Goal: Transaction & Acquisition: Obtain resource

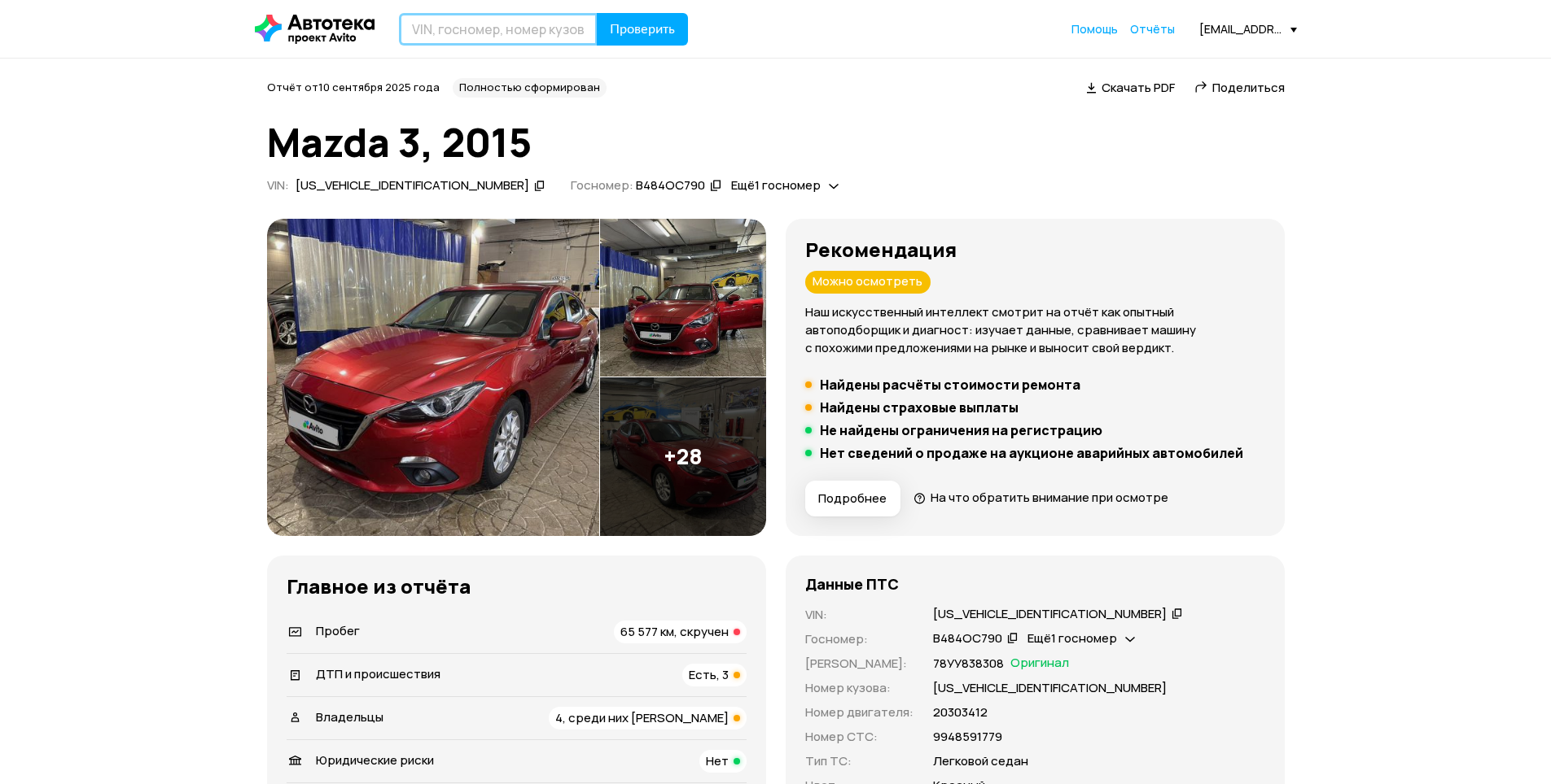
click at [543, 37] on input "text" at bounding box center [498, 29] width 199 height 32
type input "[US_VEHICLE_IDENTIFICATION_NUMBER]"
click at [624, 20] on button "Проверить" at bounding box center [642, 29] width 91 height 32
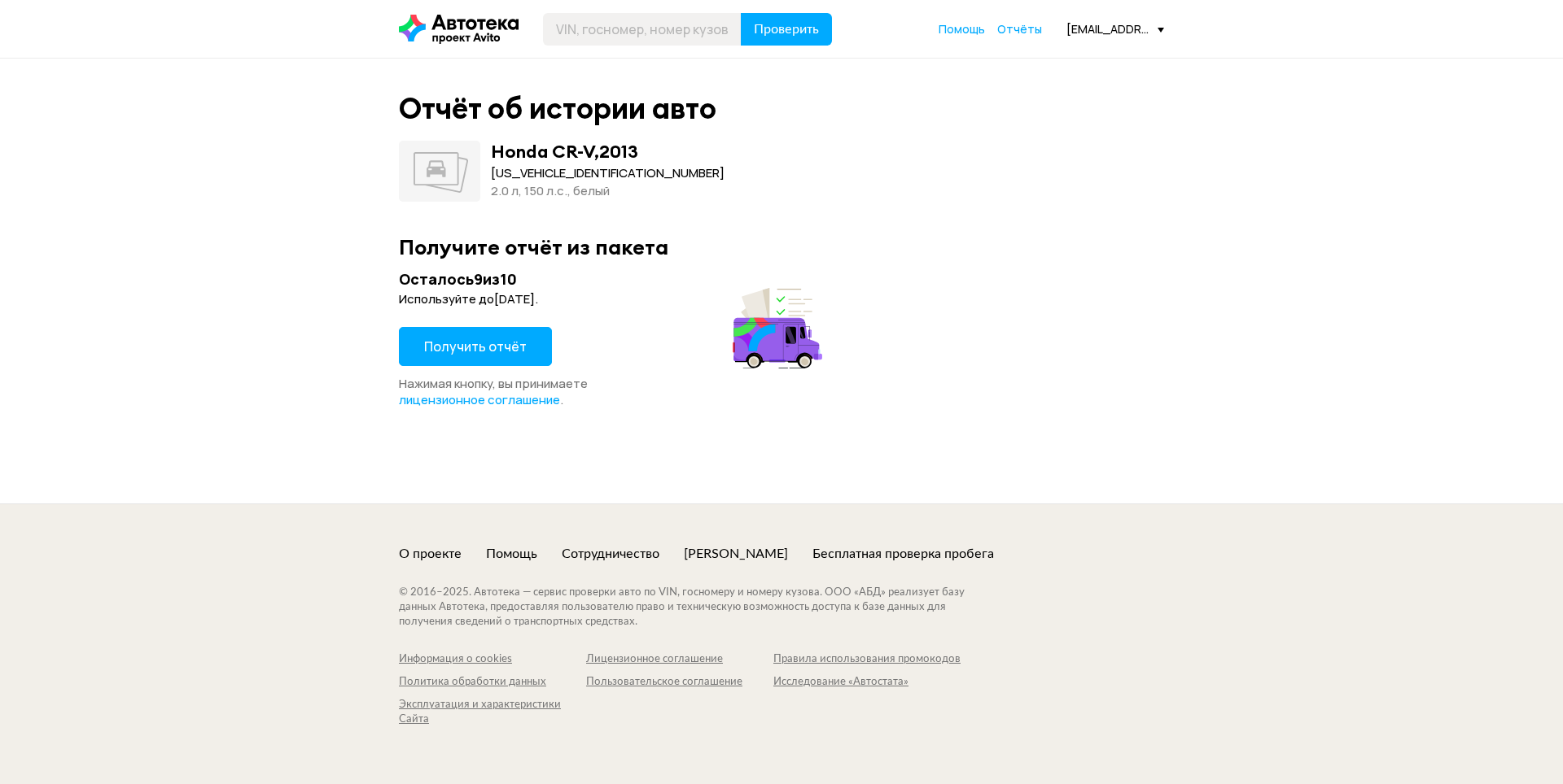
click at [473, 339] on span "Получить отчёт" at bounding box center [475, 347] width 102 height 18
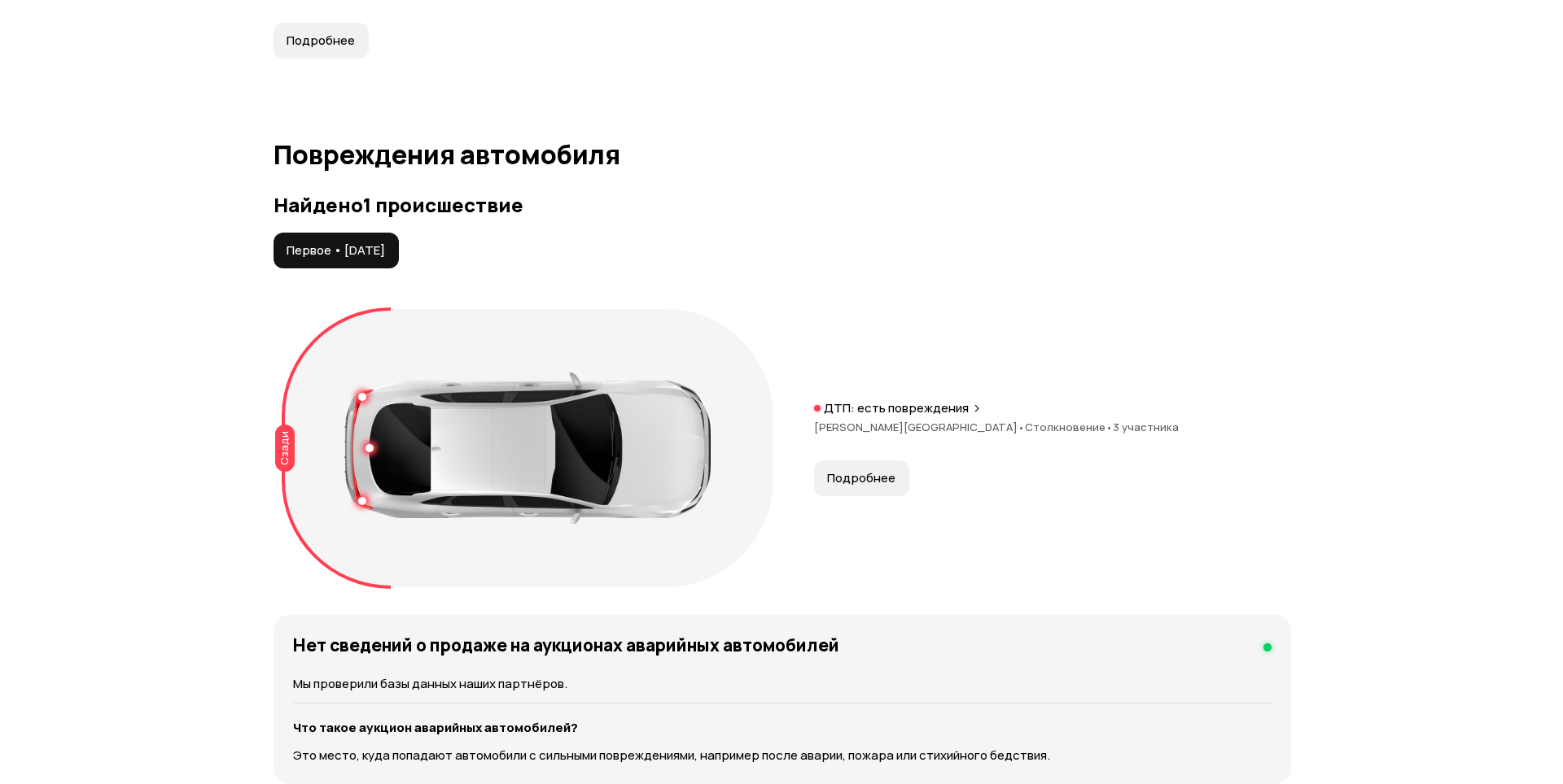
scroll to position [1709, 0]
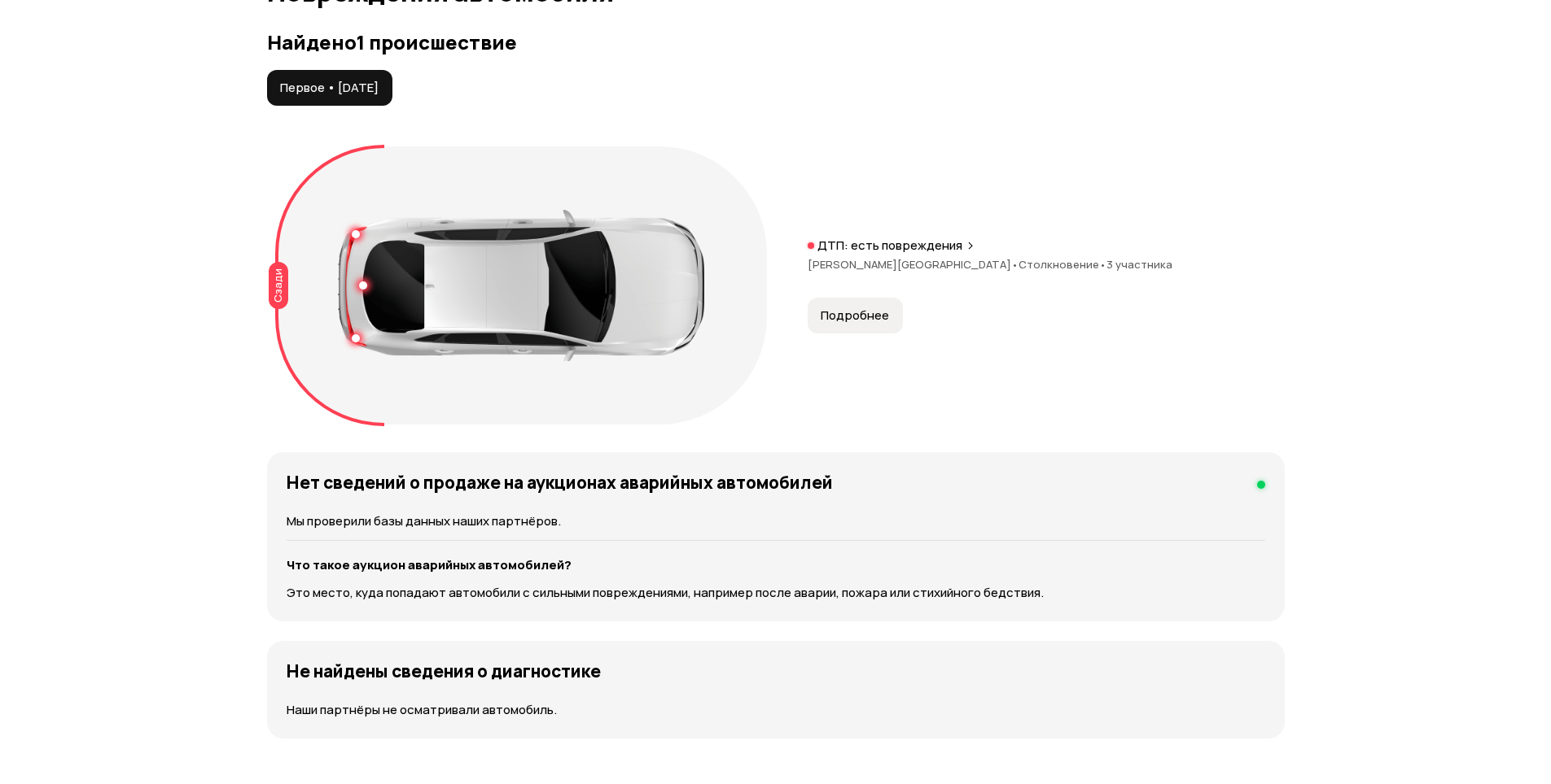
click at [870, 316] on span "Подробнее" at bounding box center [855, 315] width 68 height 16
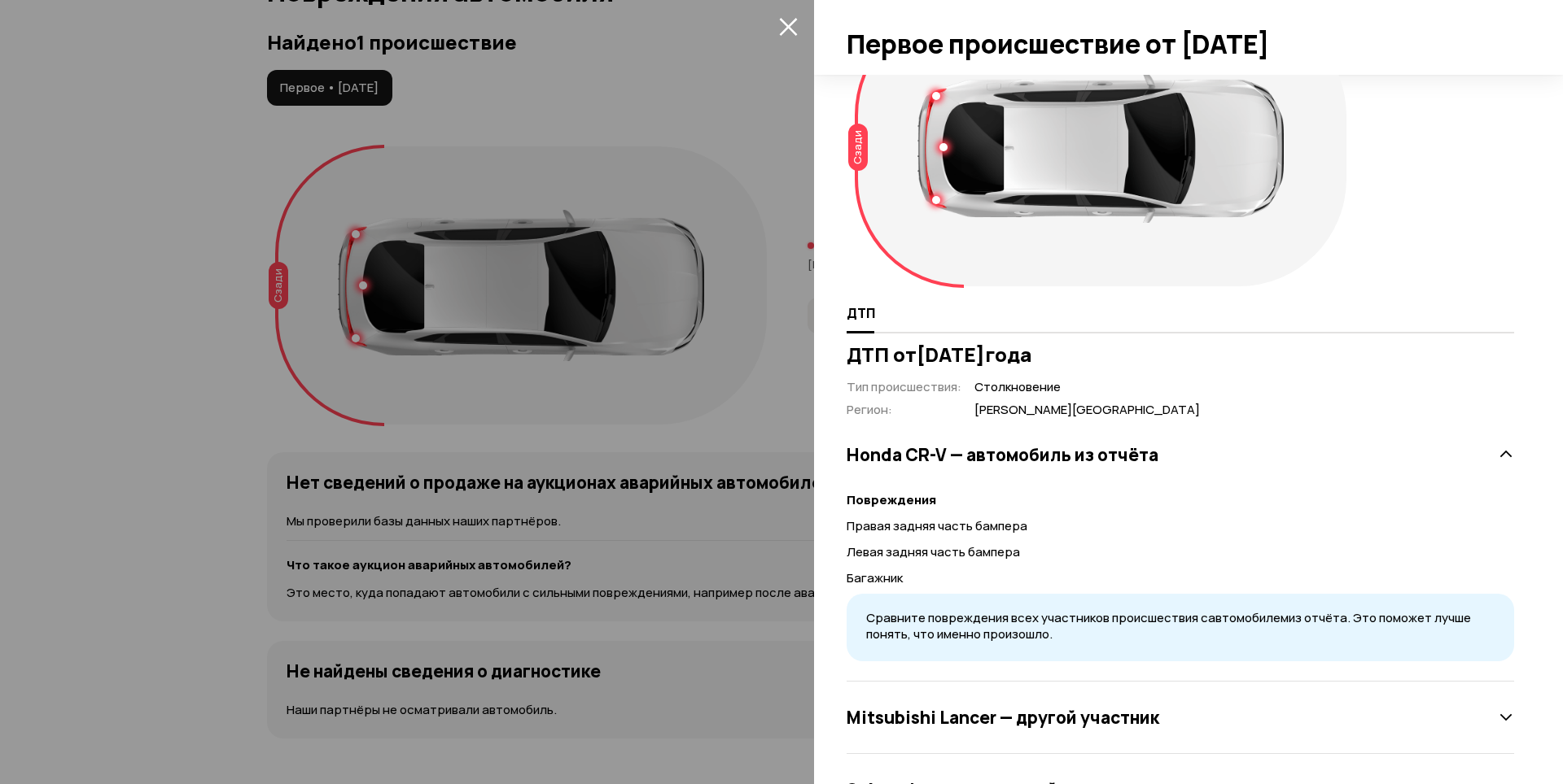
scroll to position [150, 0]
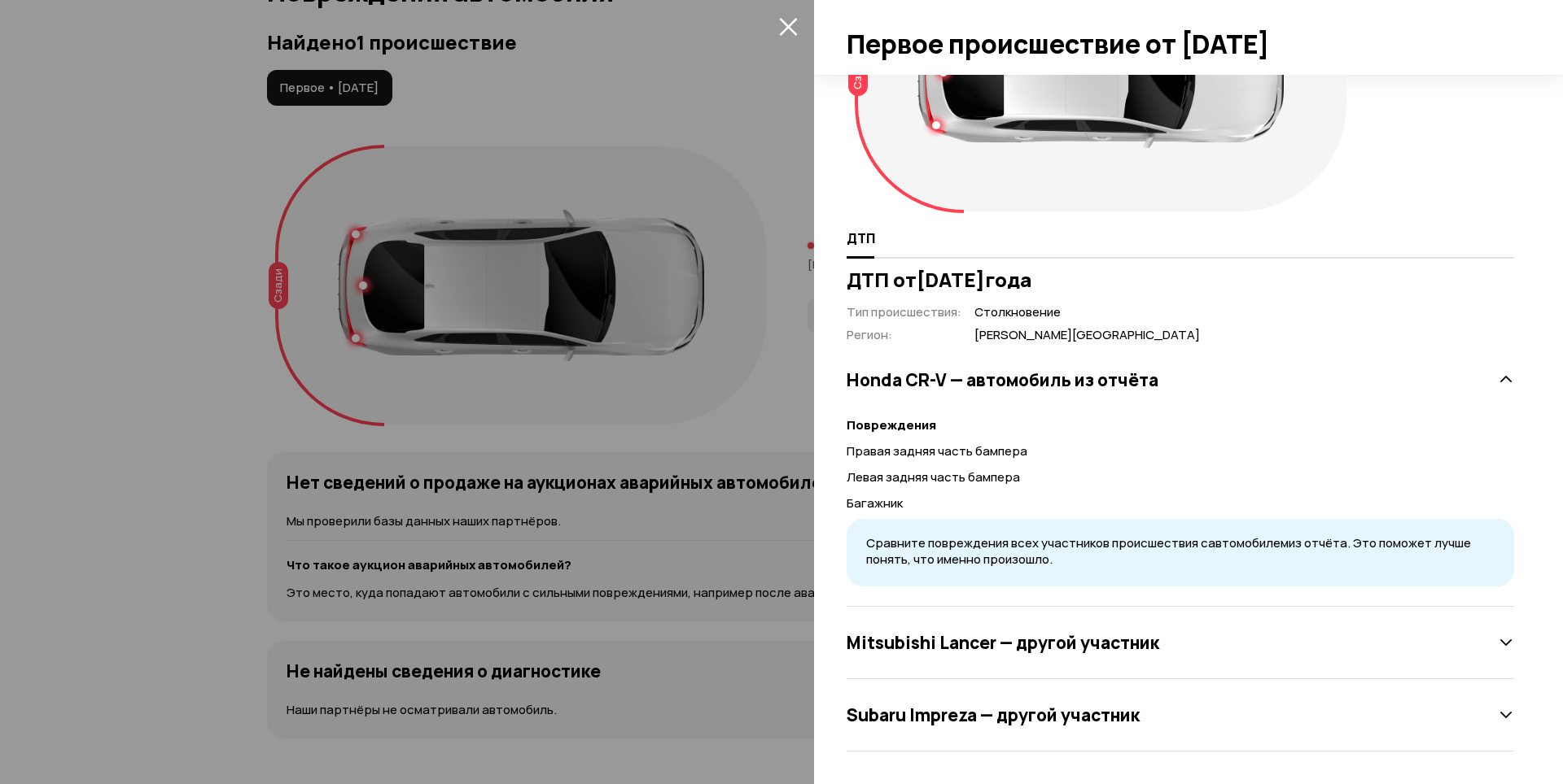
click at [1497, 643] on icon at bounding box center [1506, 643] width 16 height 16
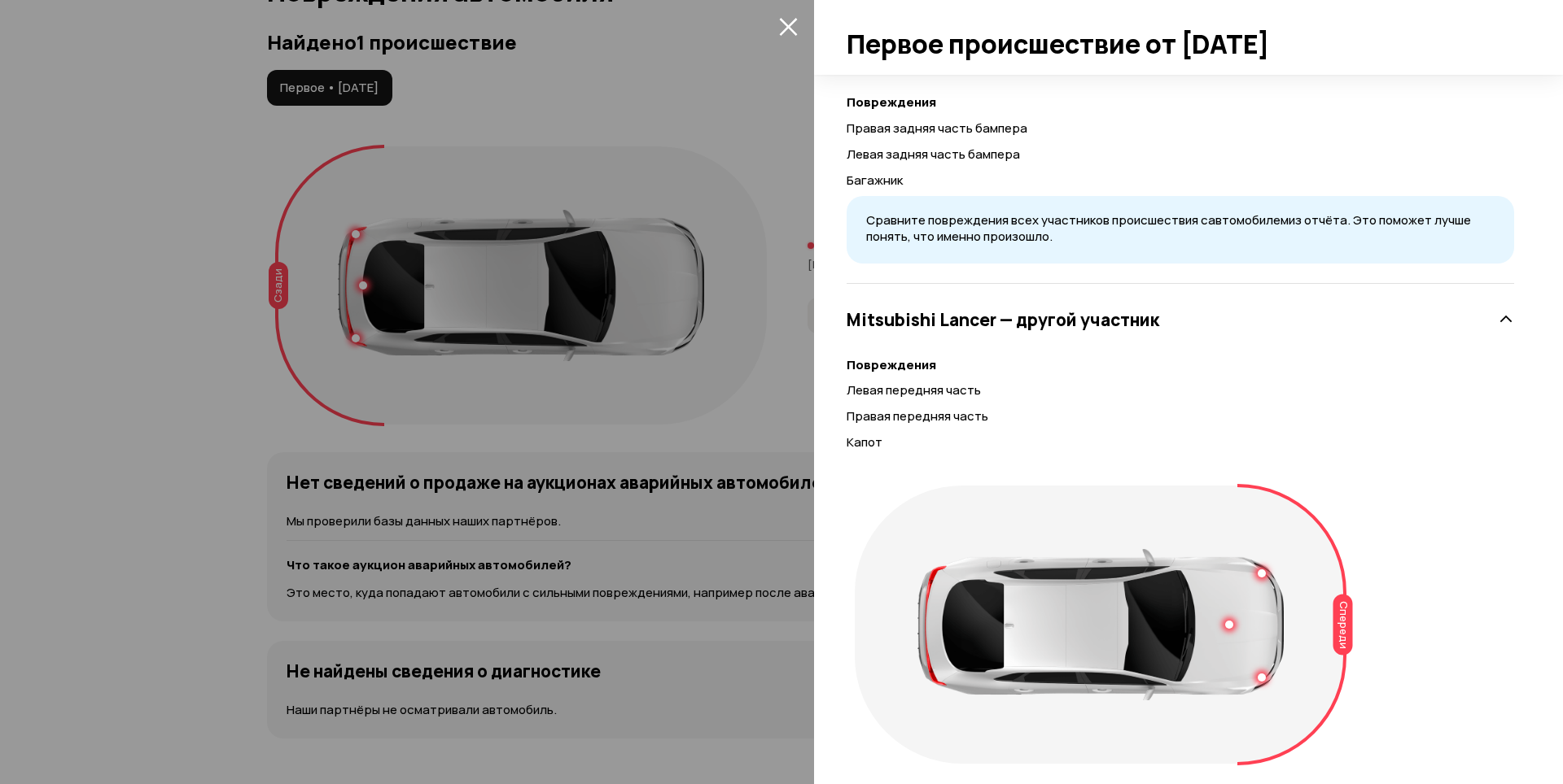
scroll to position [475, 0]
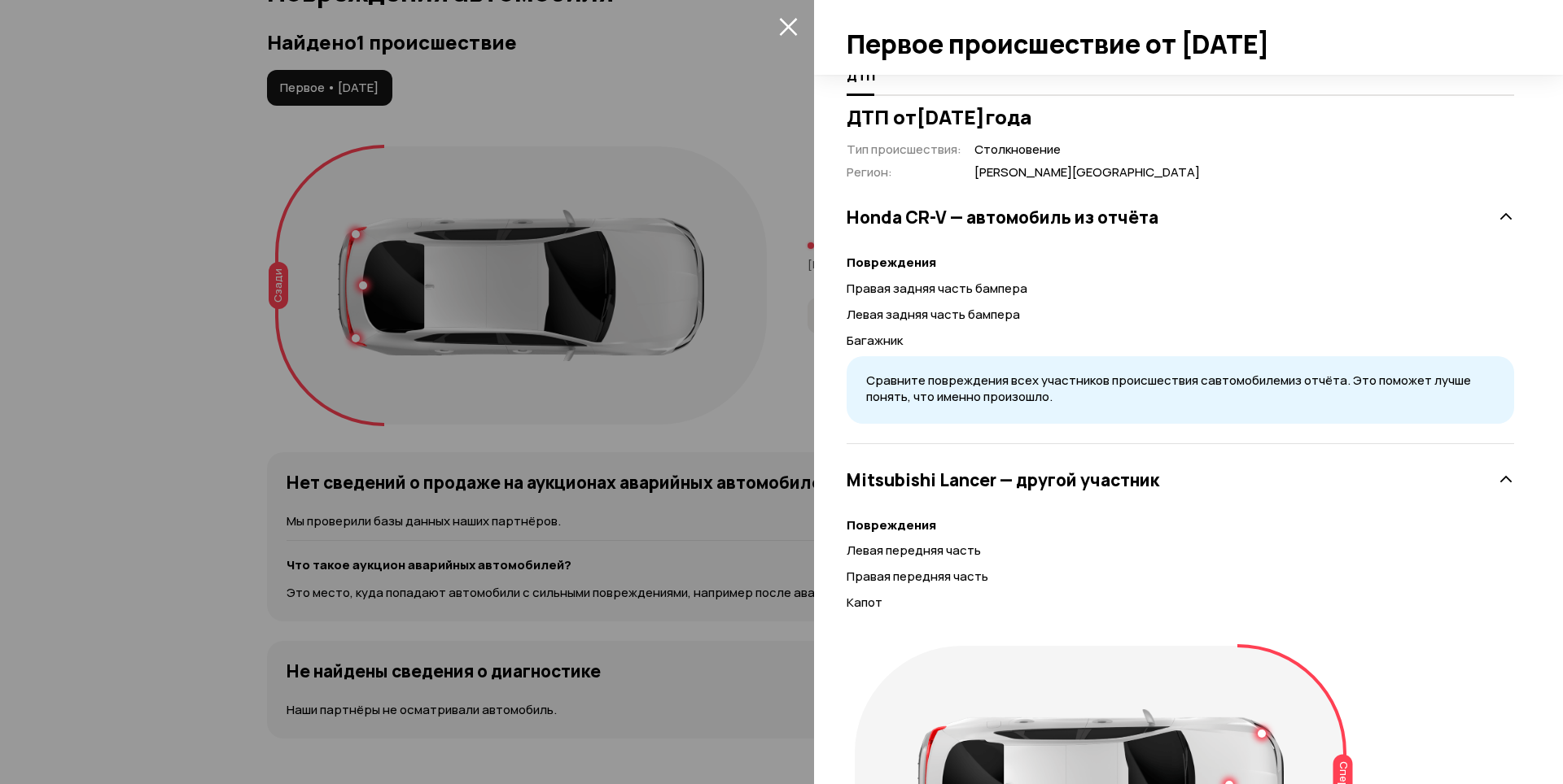
click at [1497, 481] on icon at bounding box center [1506, 480] width 16 height 16
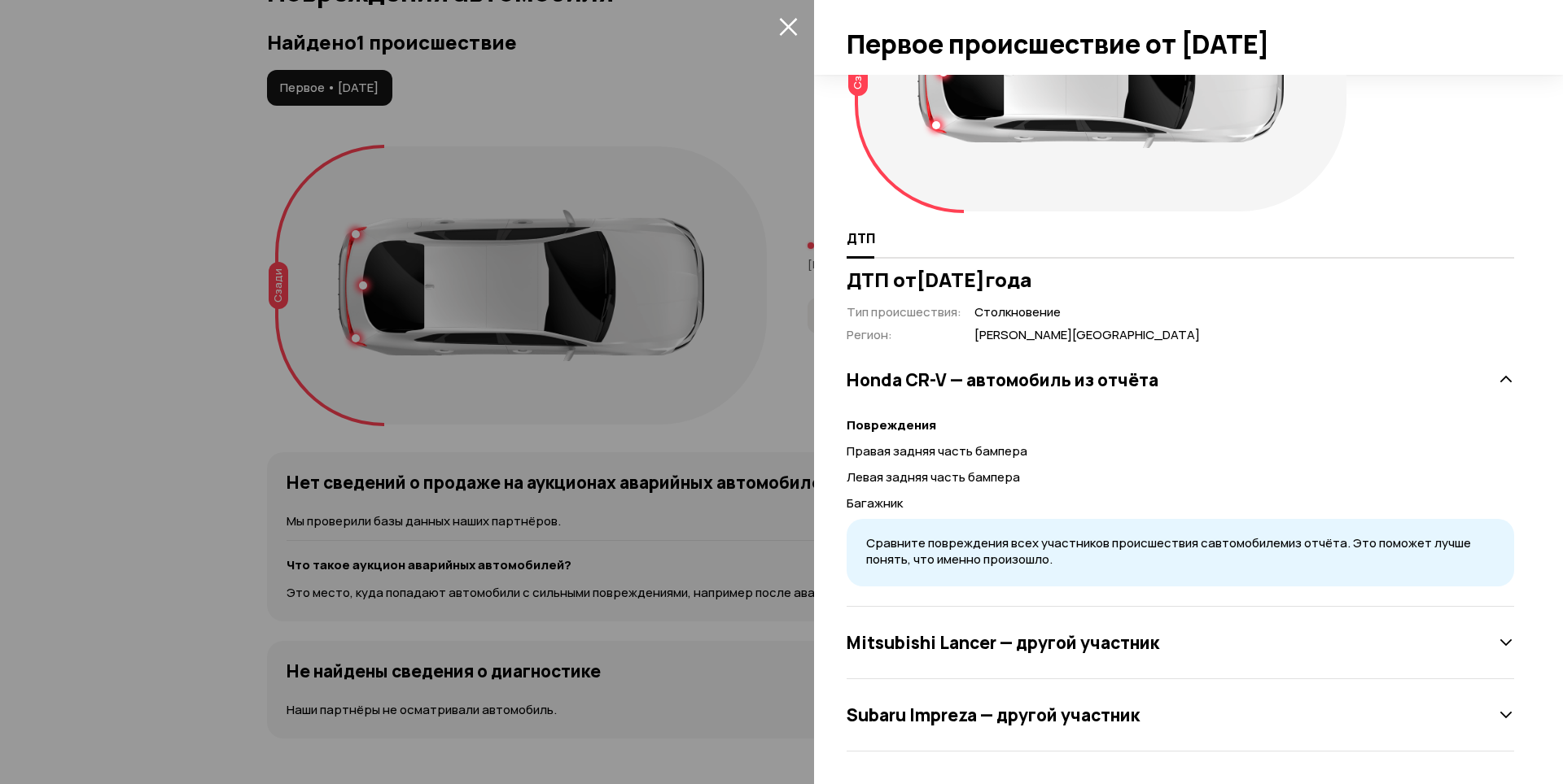
click at [1501, 714] on icon at bounding box center [1506, 715] width 16 height 16
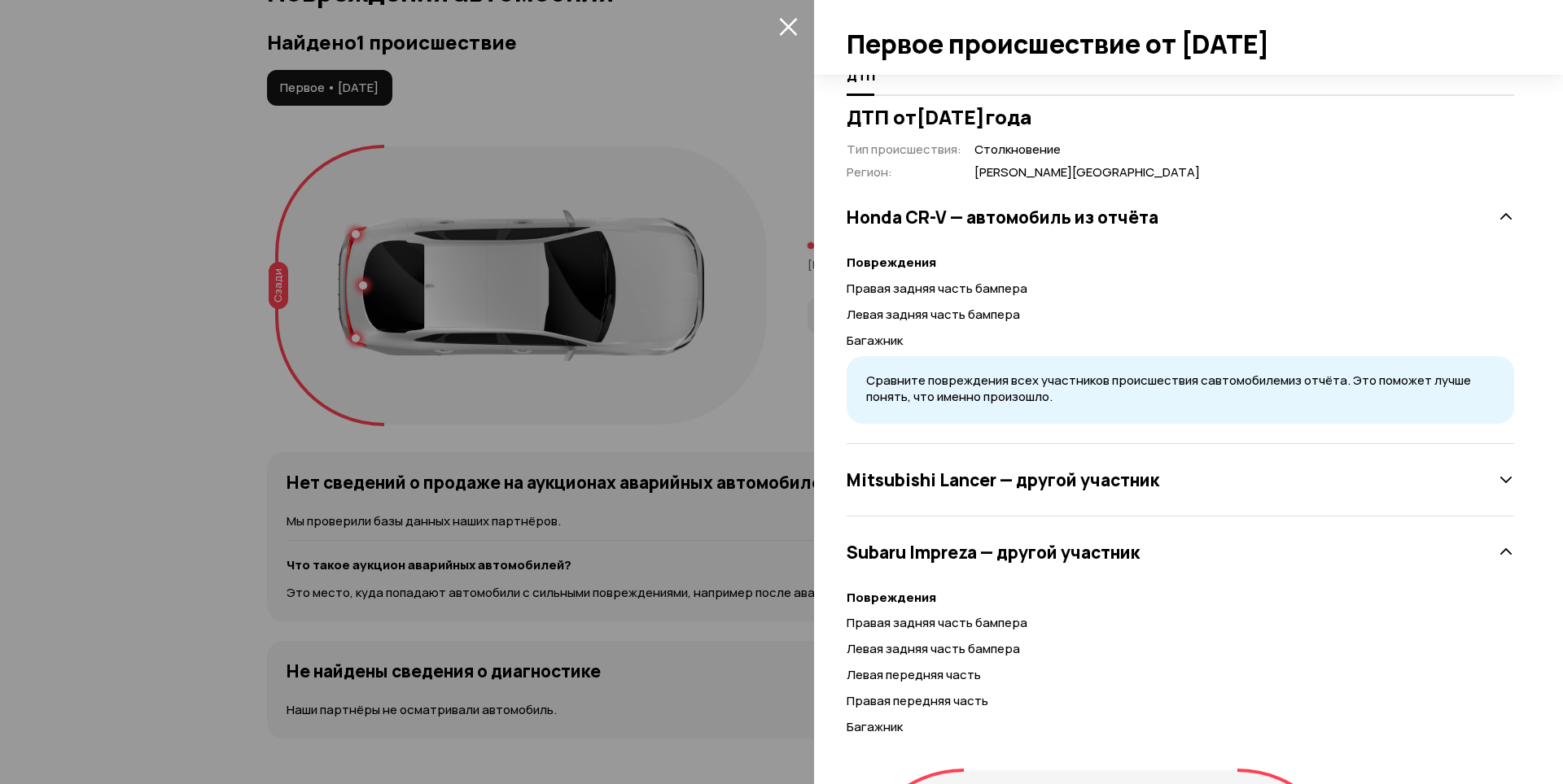
click at [1497, 551] on icon at bounding box center [1506, 552] width 16 height 16
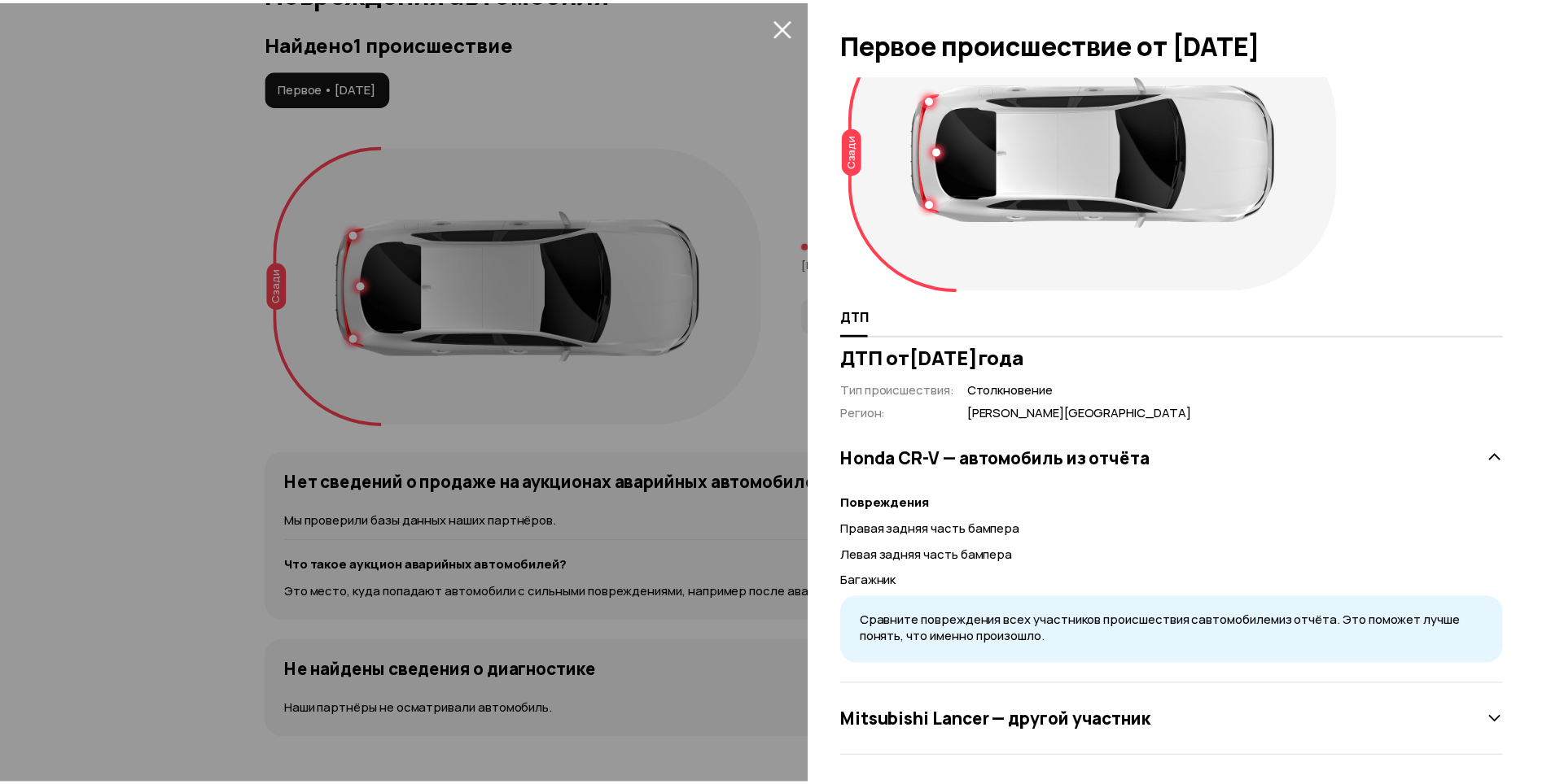
scroll to position [0, 0]
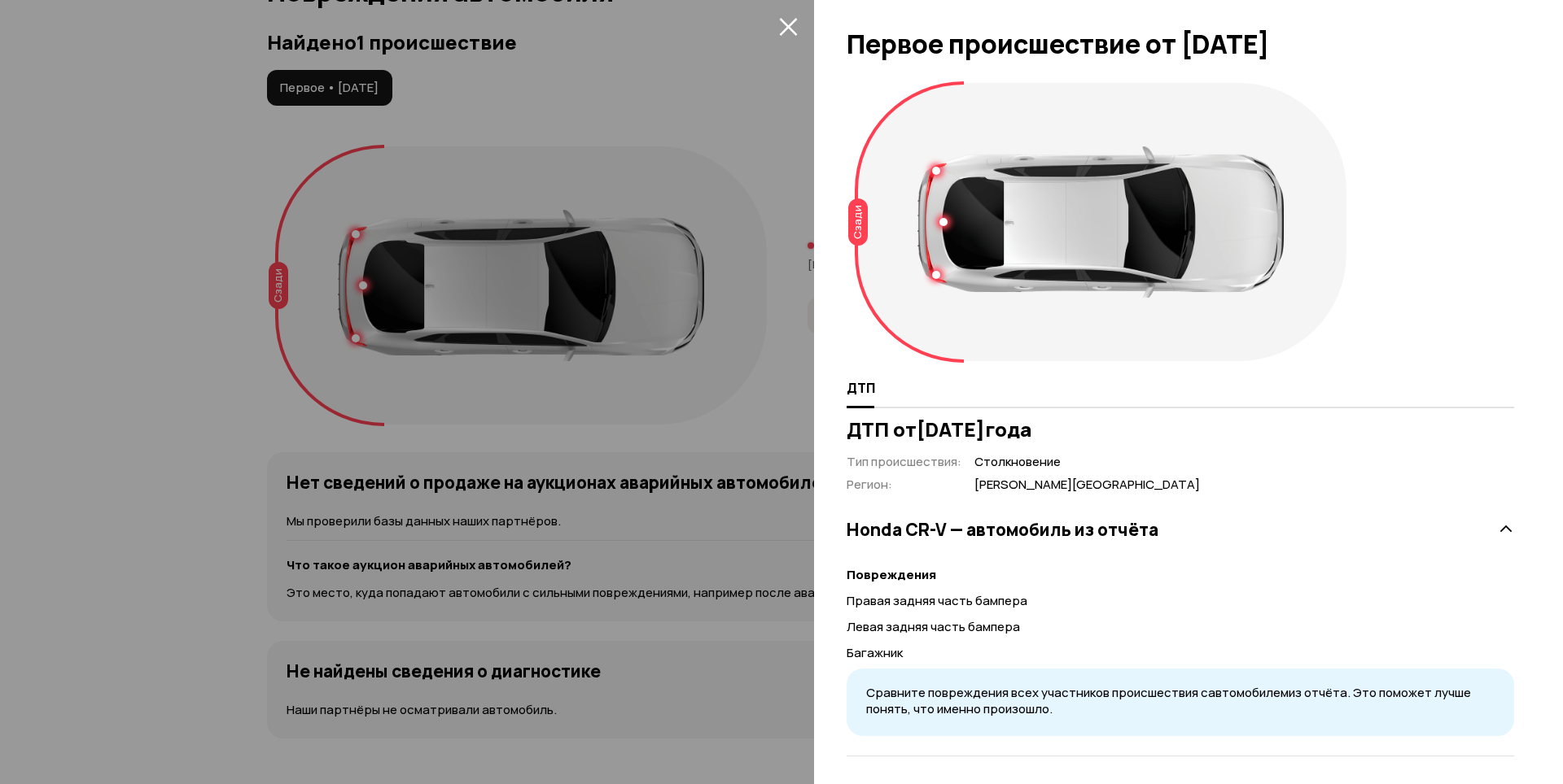
click at [786, 23] on icon "закрыть" at bounding box center [788, 27] width 18 height 18
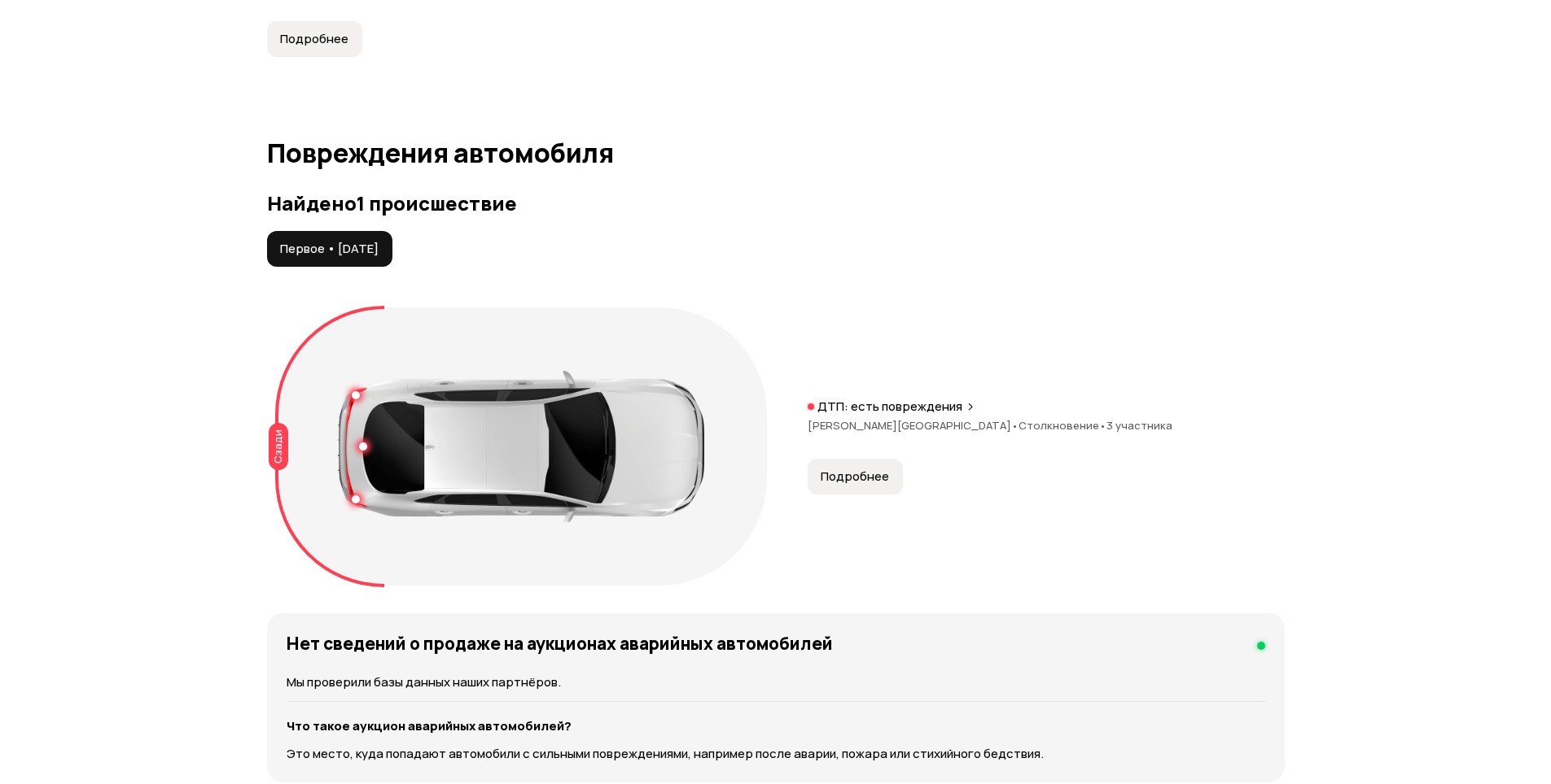
scroll to position [1546, 0]
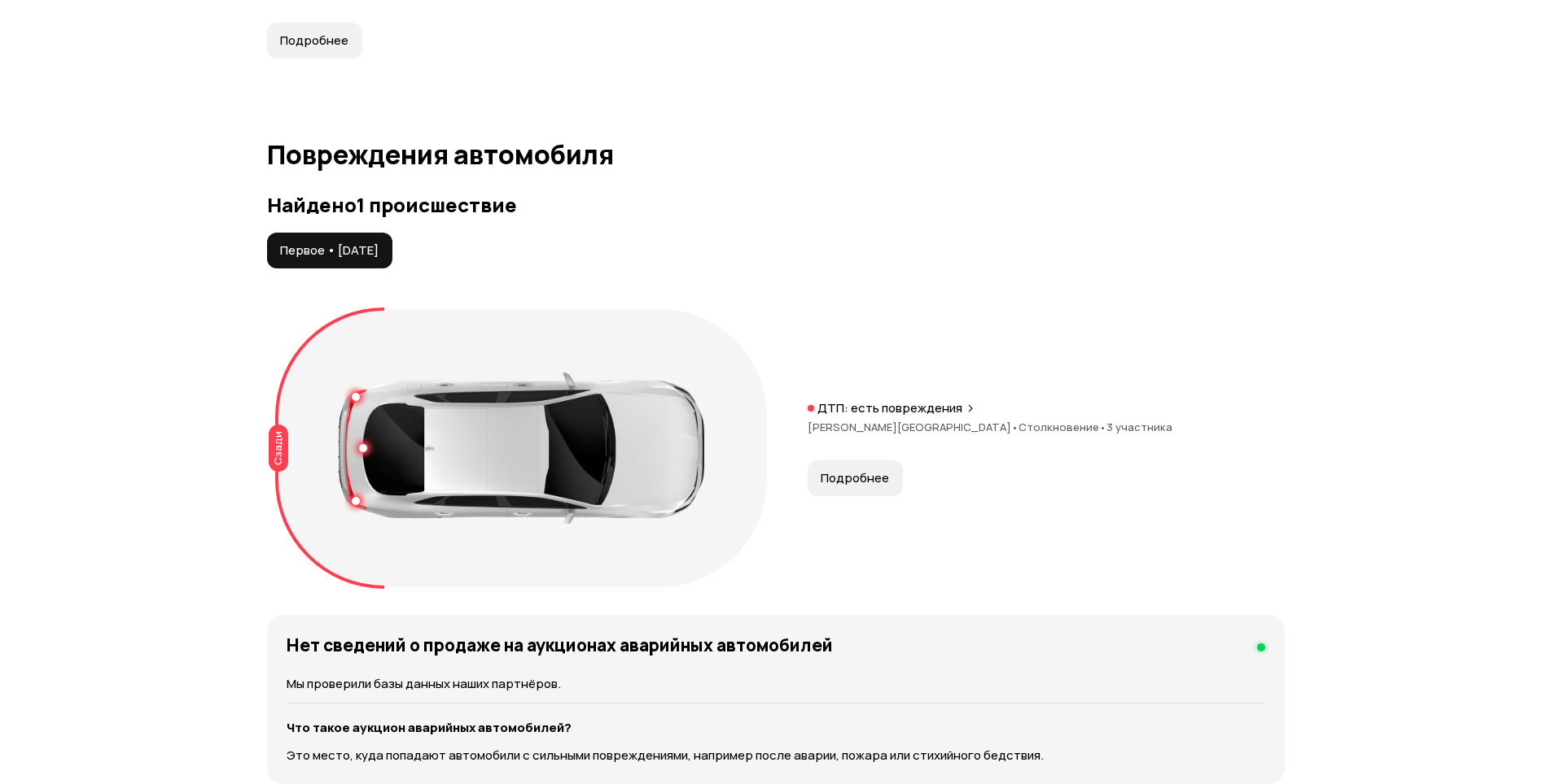
click at [274, 444] on div "Сзади" at bounding box center [279, 448] width 20 height 48
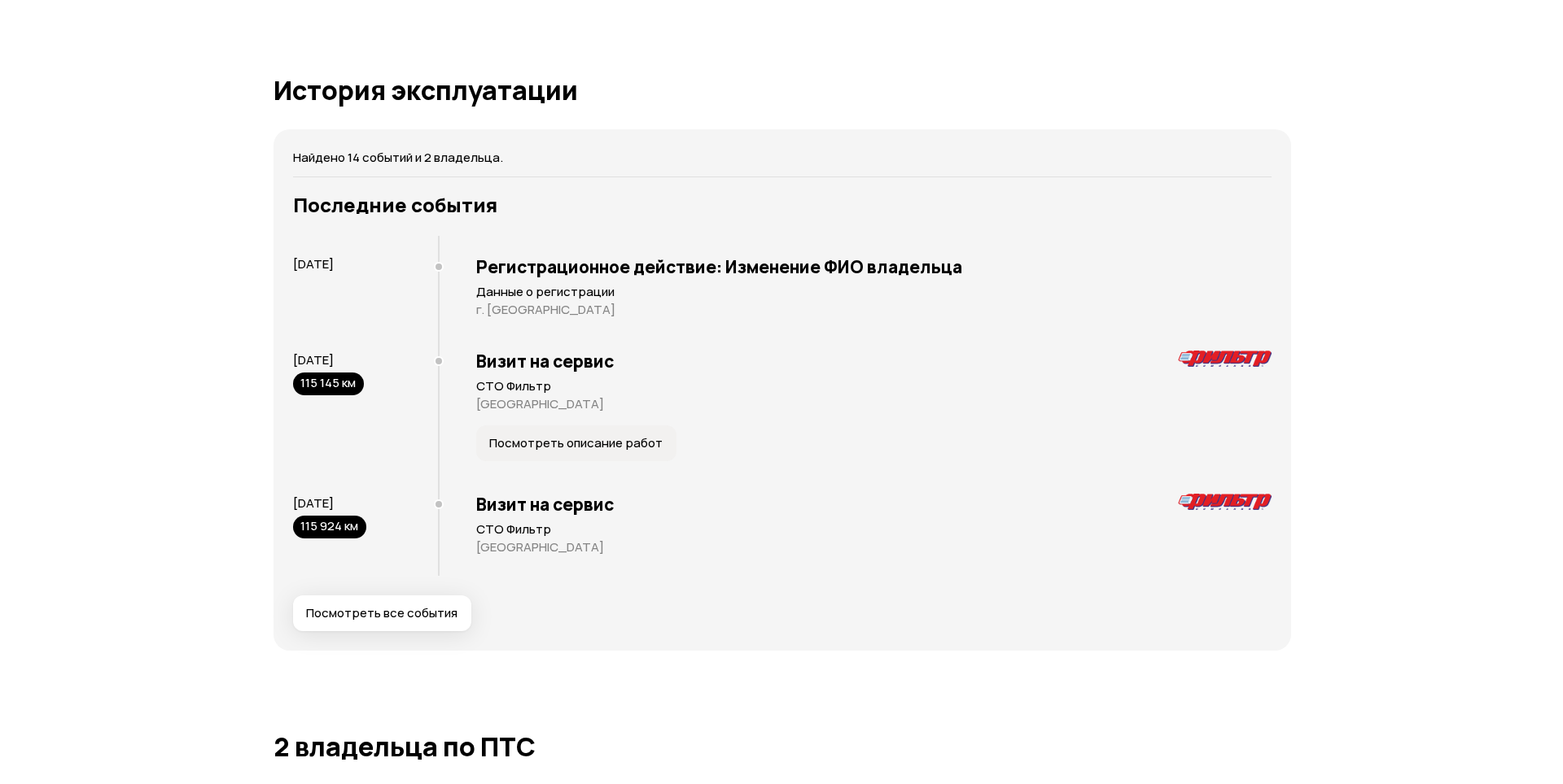
scroll to position [3010, 0]
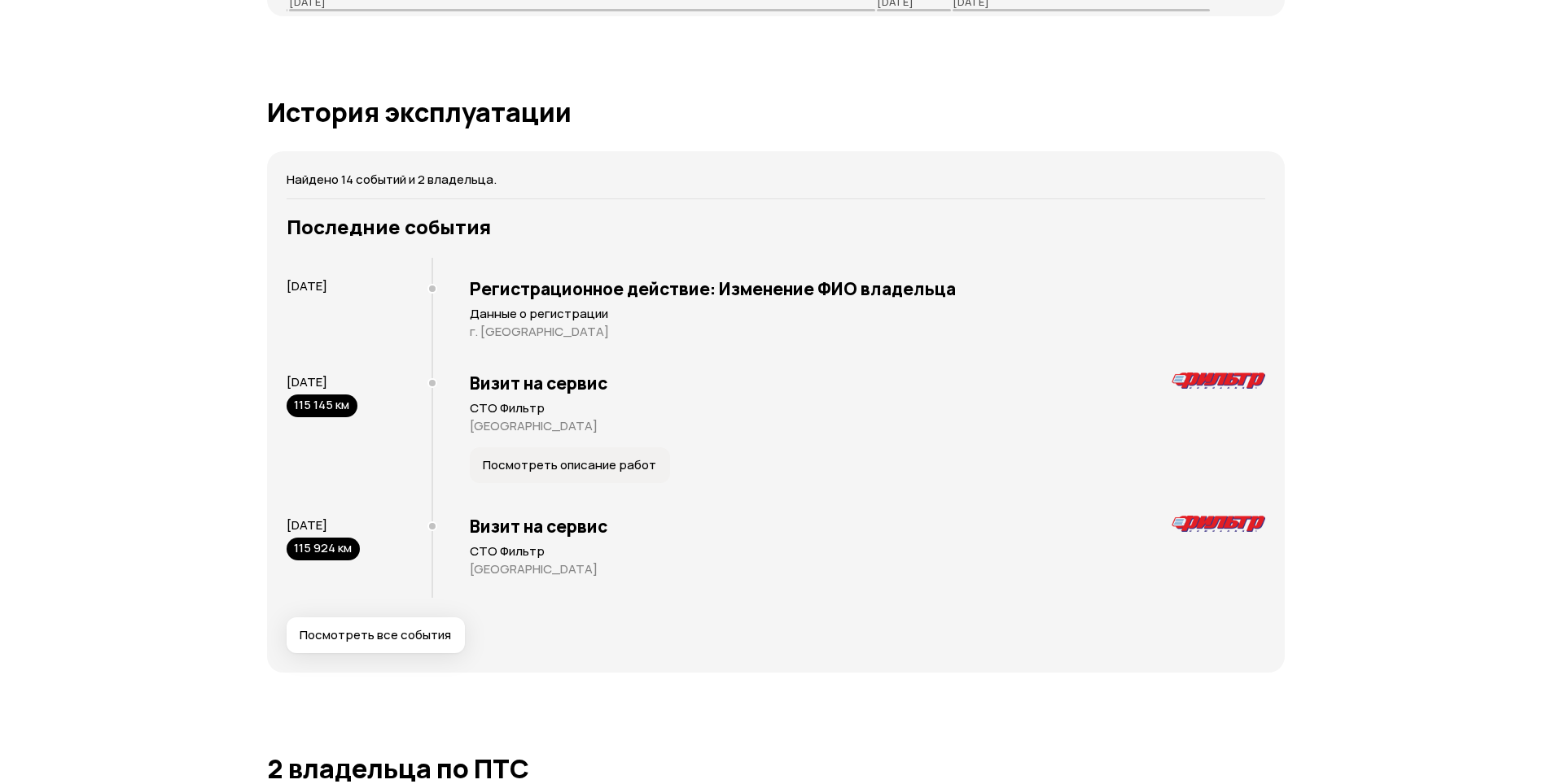
click at [354, 630] on span "Посмотреть все события" at bounding box center [375, 636] width 152 height 16
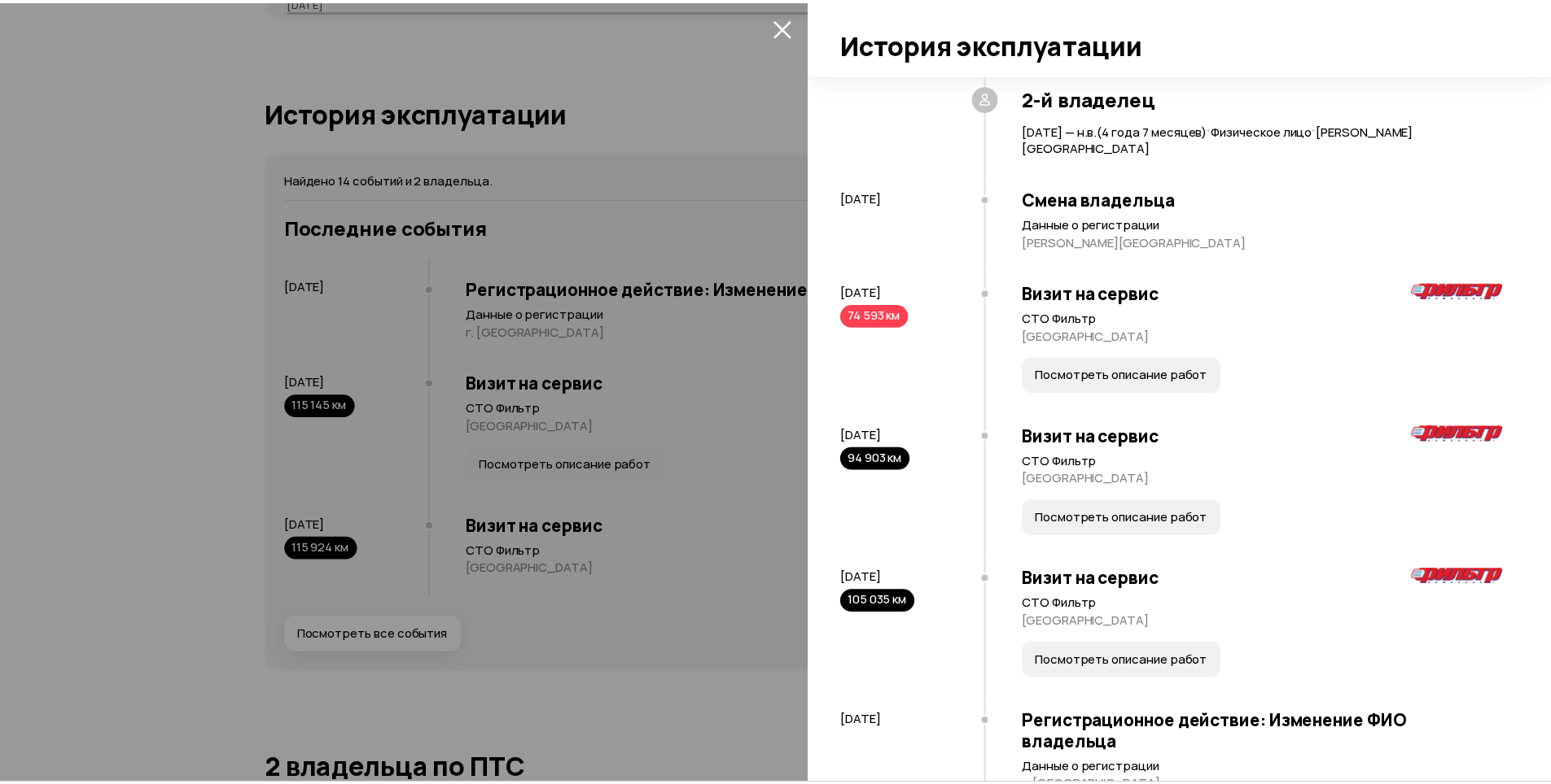
scroll to position [805, 0]
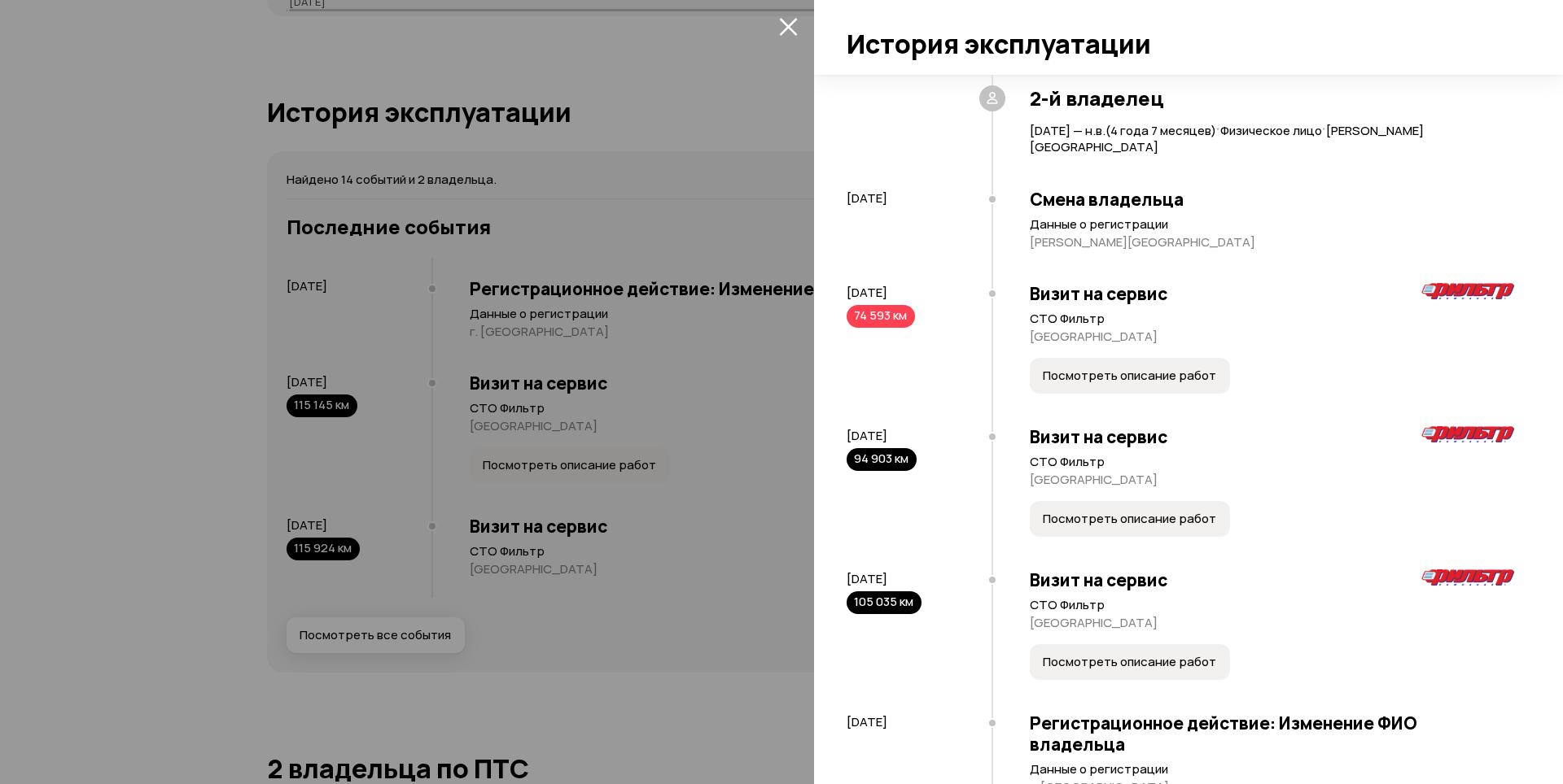
click at [796, 33] on icon "закрыть" at bounding box center [788, 27] width 18 height 18
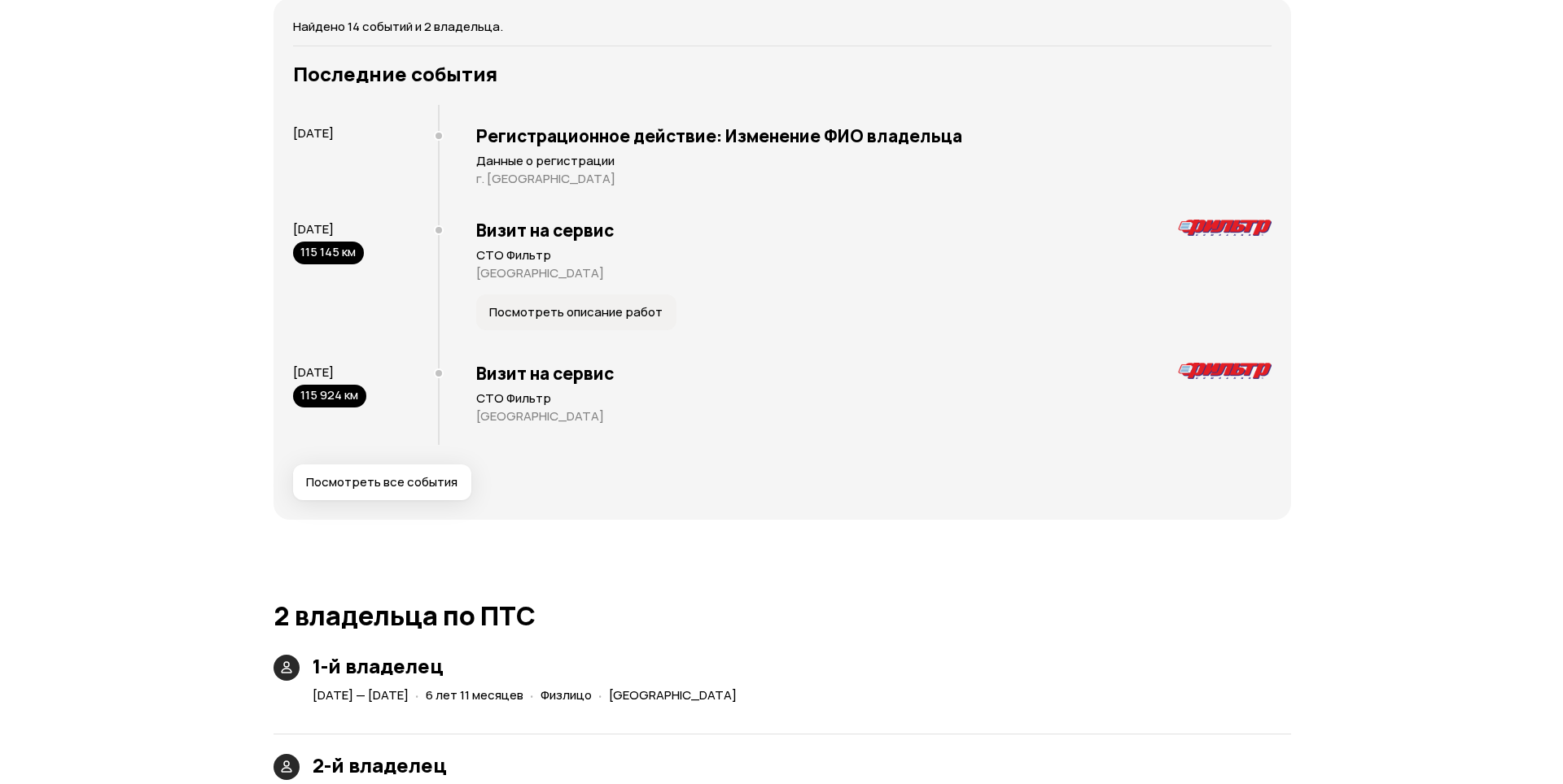
scroll to position [3174, 0]
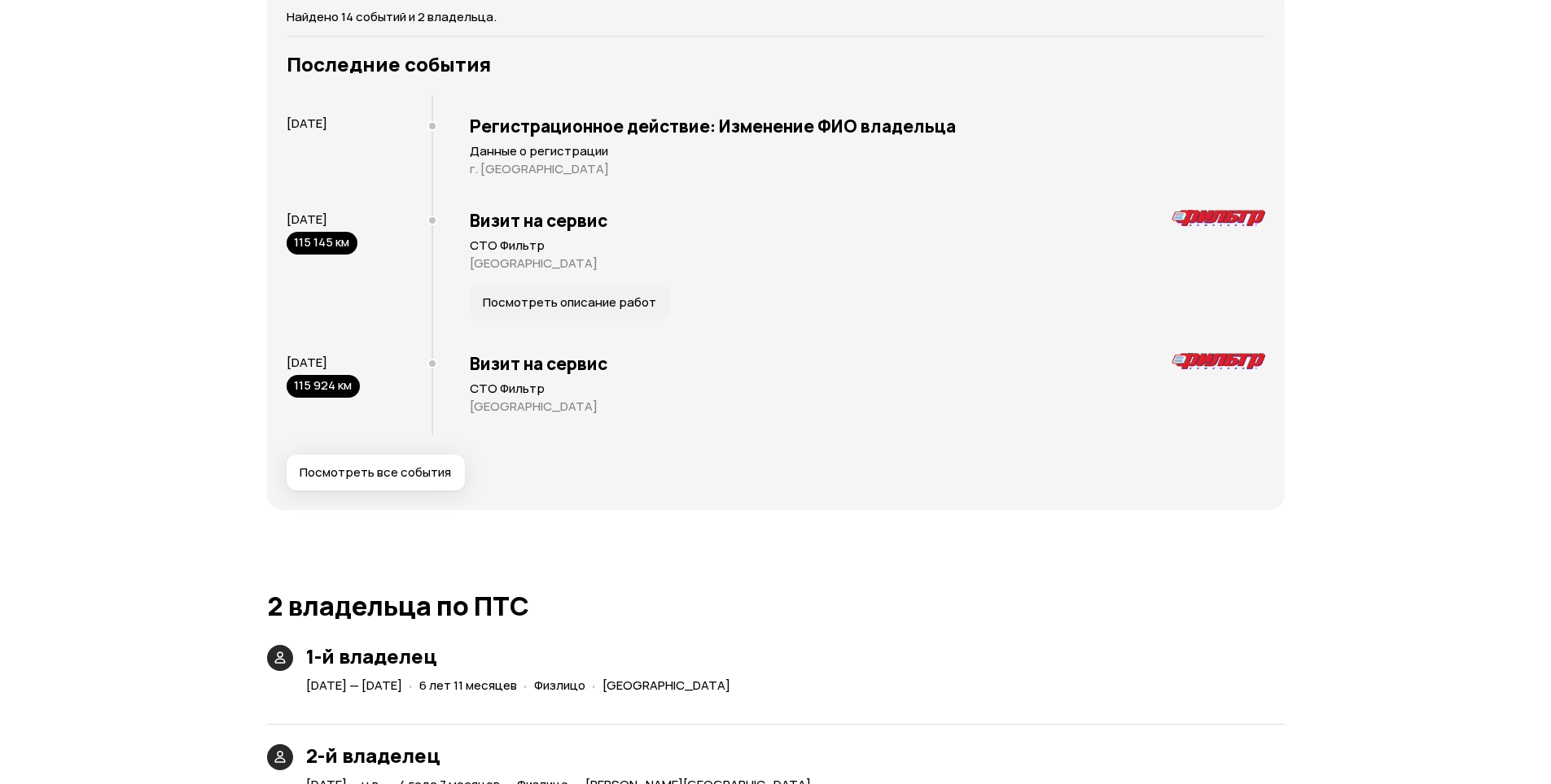
click at [412, 470] on span "Посмотреть все события" at bounding box center [375, 472] width 152 height 16
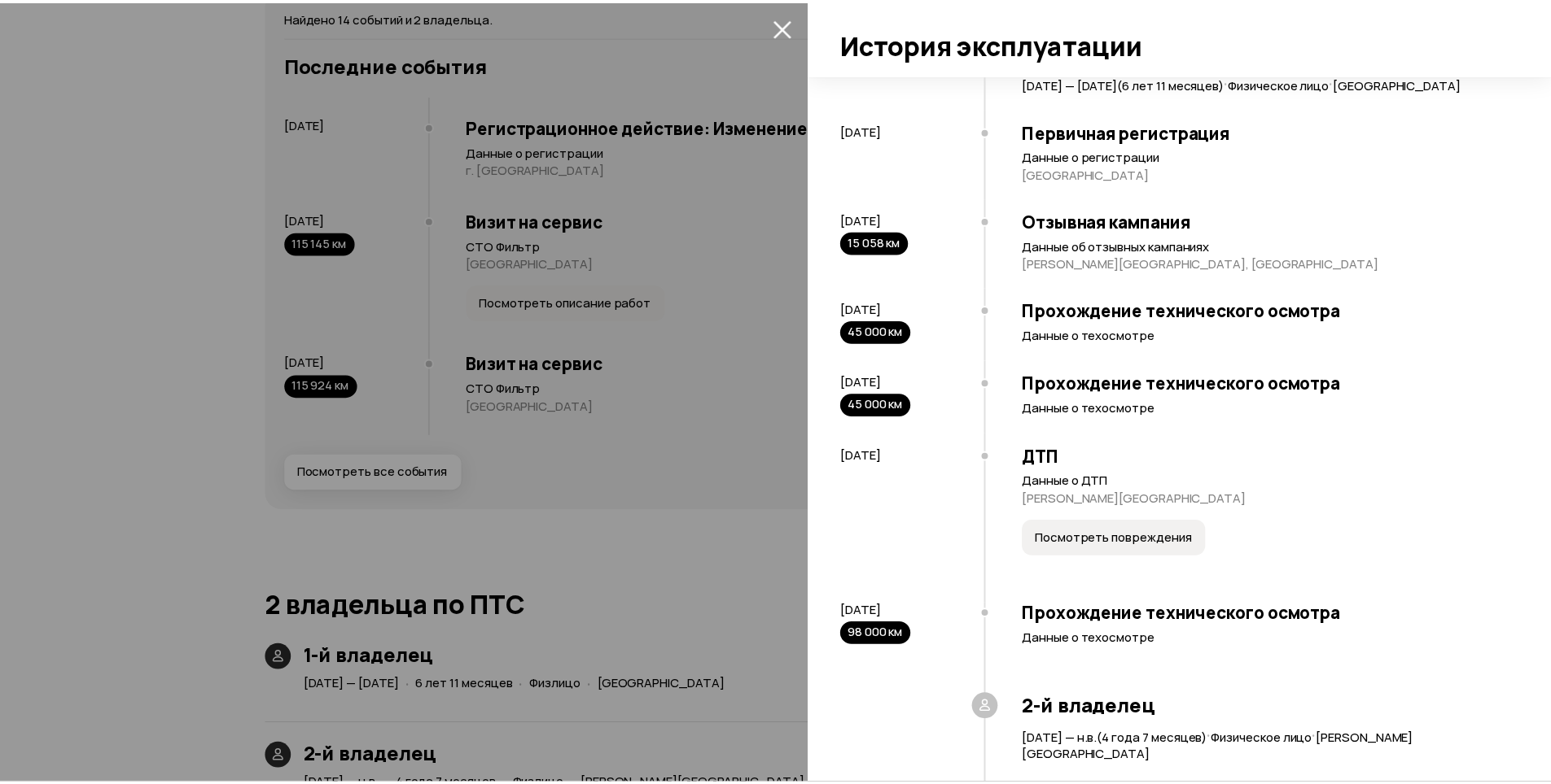
scroll to position [0, 0]
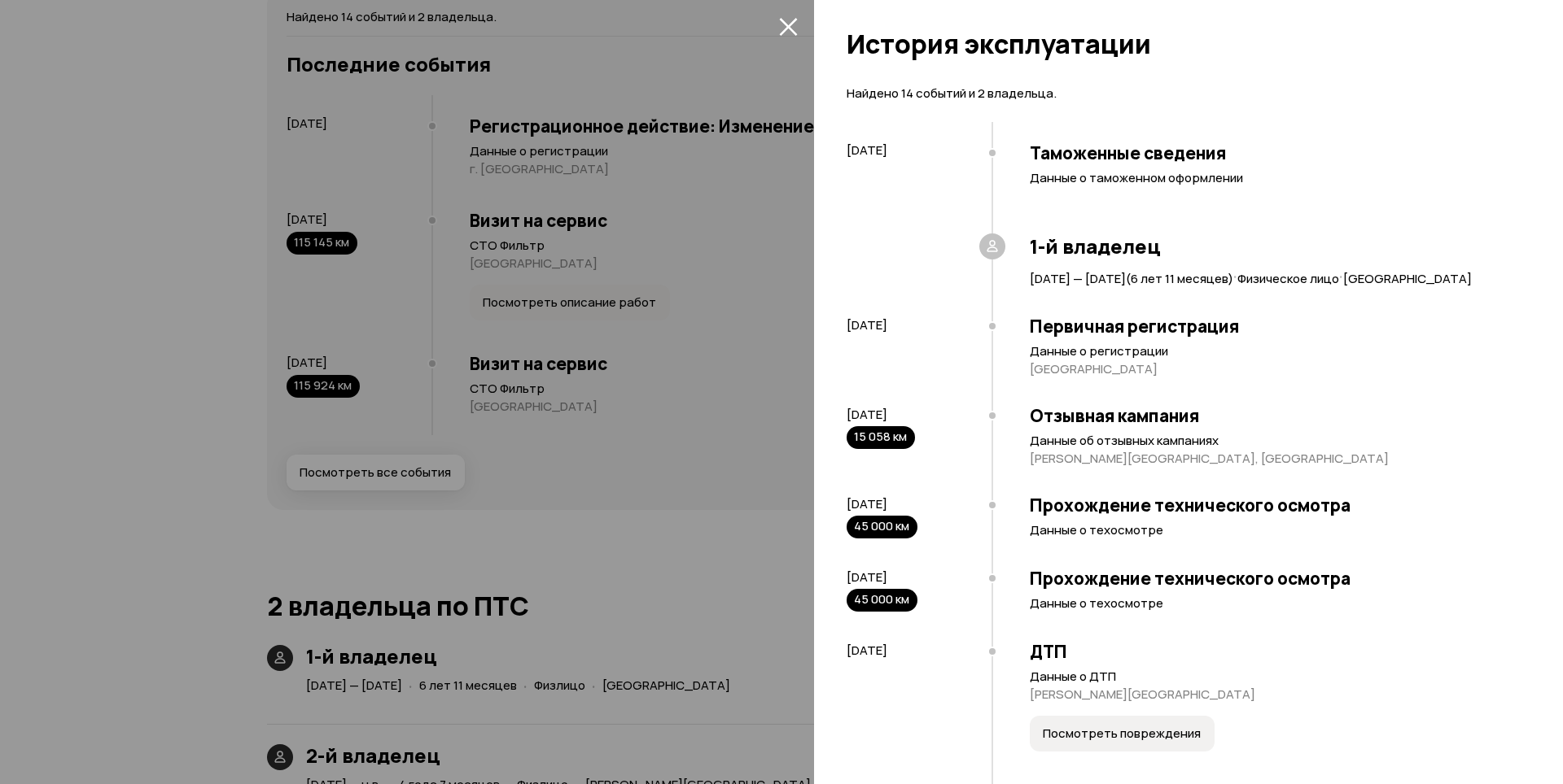
click at [790, 13] on button "закрыть" at bounding box center [788, 25] width 26 height 26
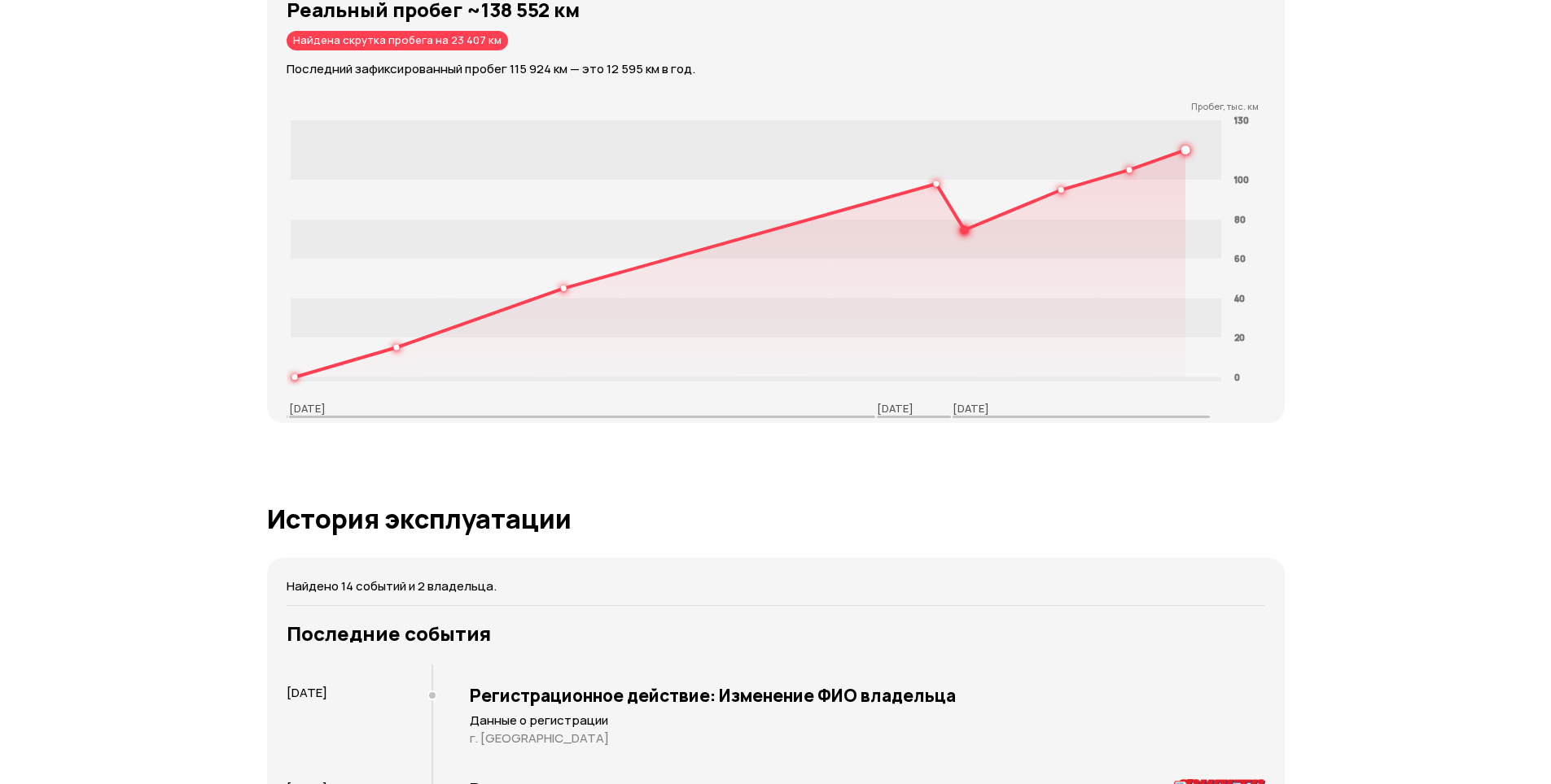
scroll to position [2197, 0]
